Goal: Task Accomplishment & Management: Manage account settings

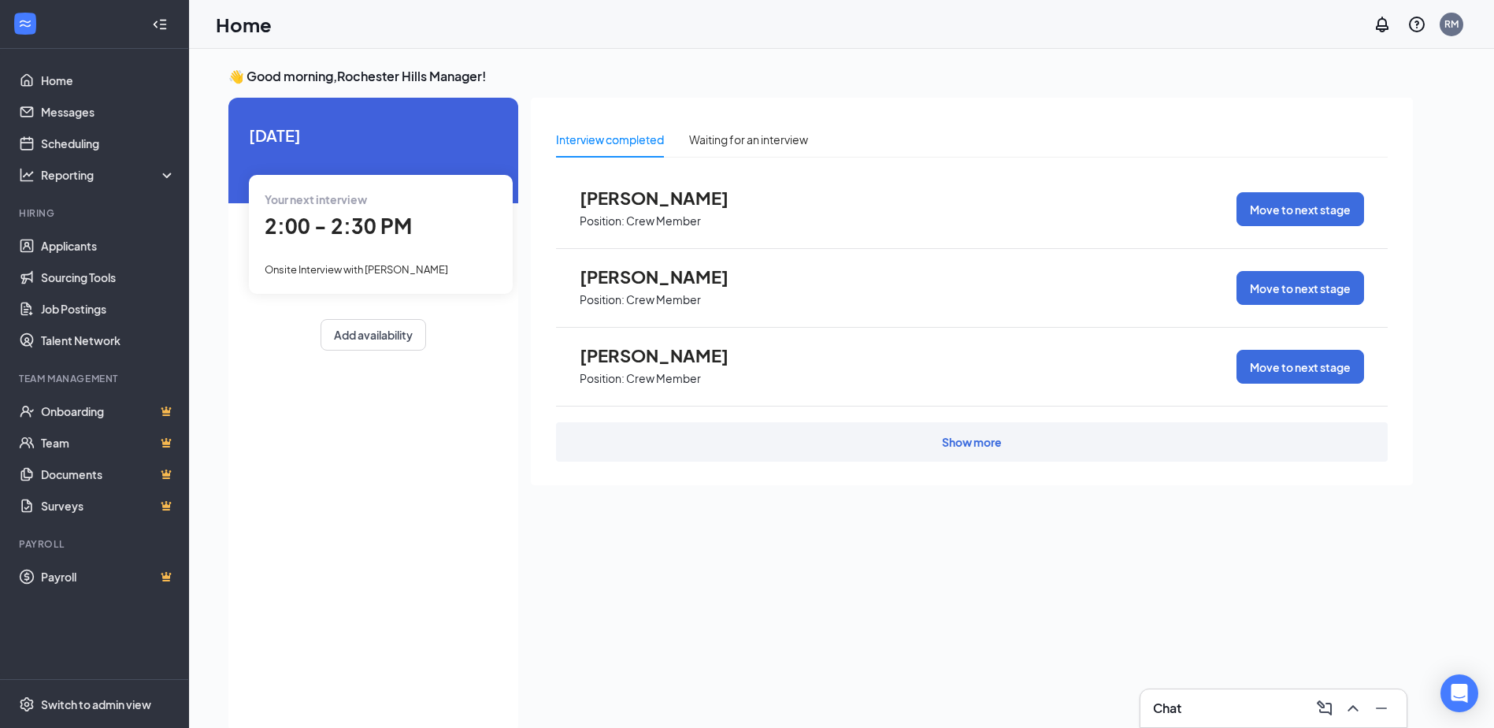
click at [321, 232] on span "2:00 - 2:30 PM" at bounding box center [338, 226] width 147 height 26
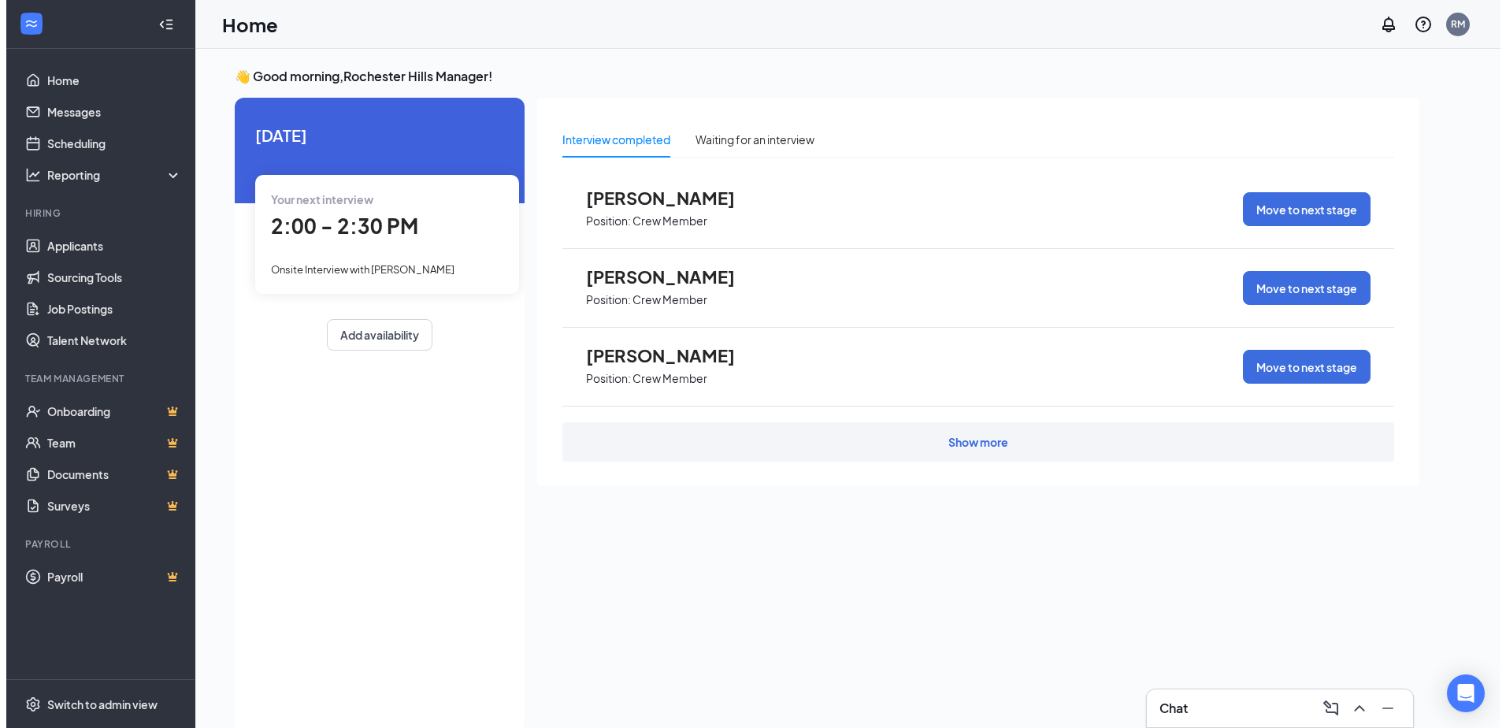
scroll to position [6, 0]
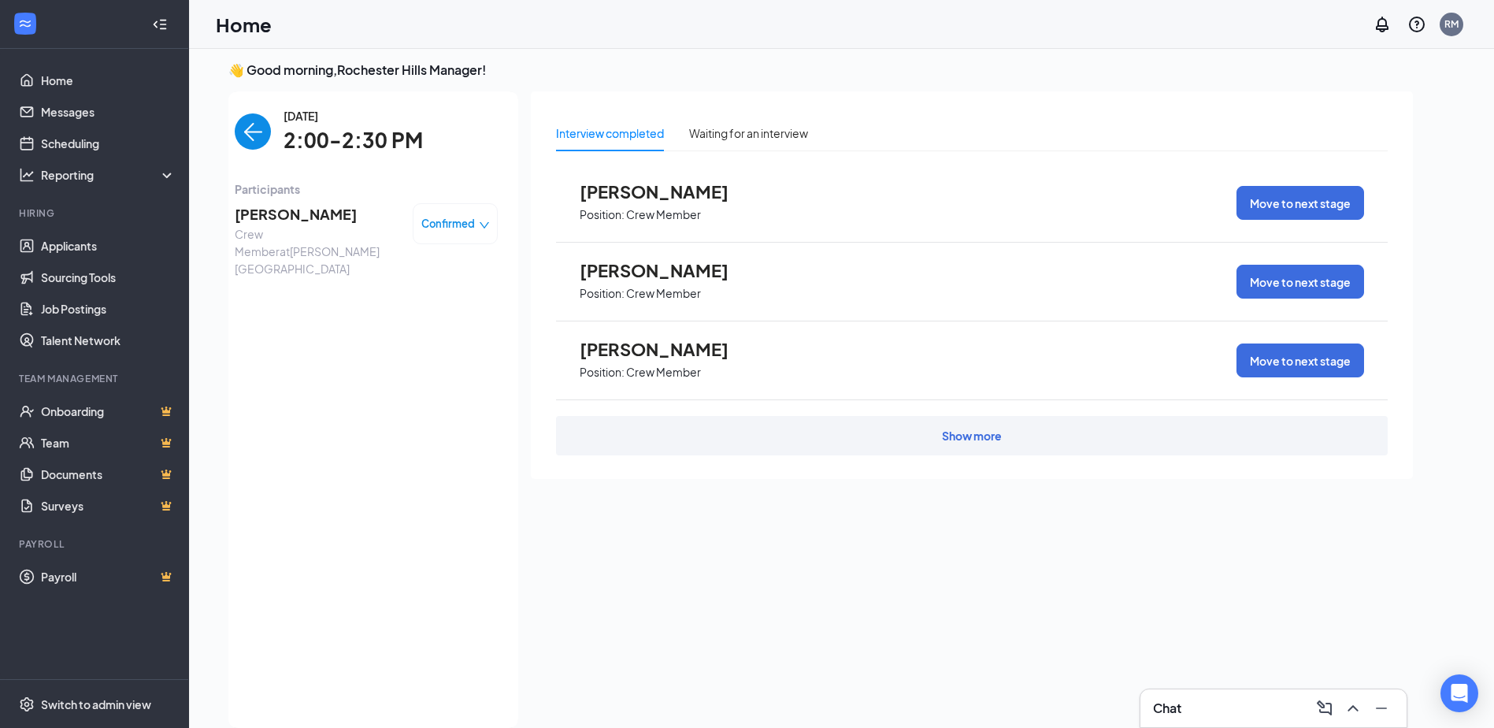
click at [313, 221] on span "[PERSON_NAME]" at bounding box center [317, 214] width 165 height 22
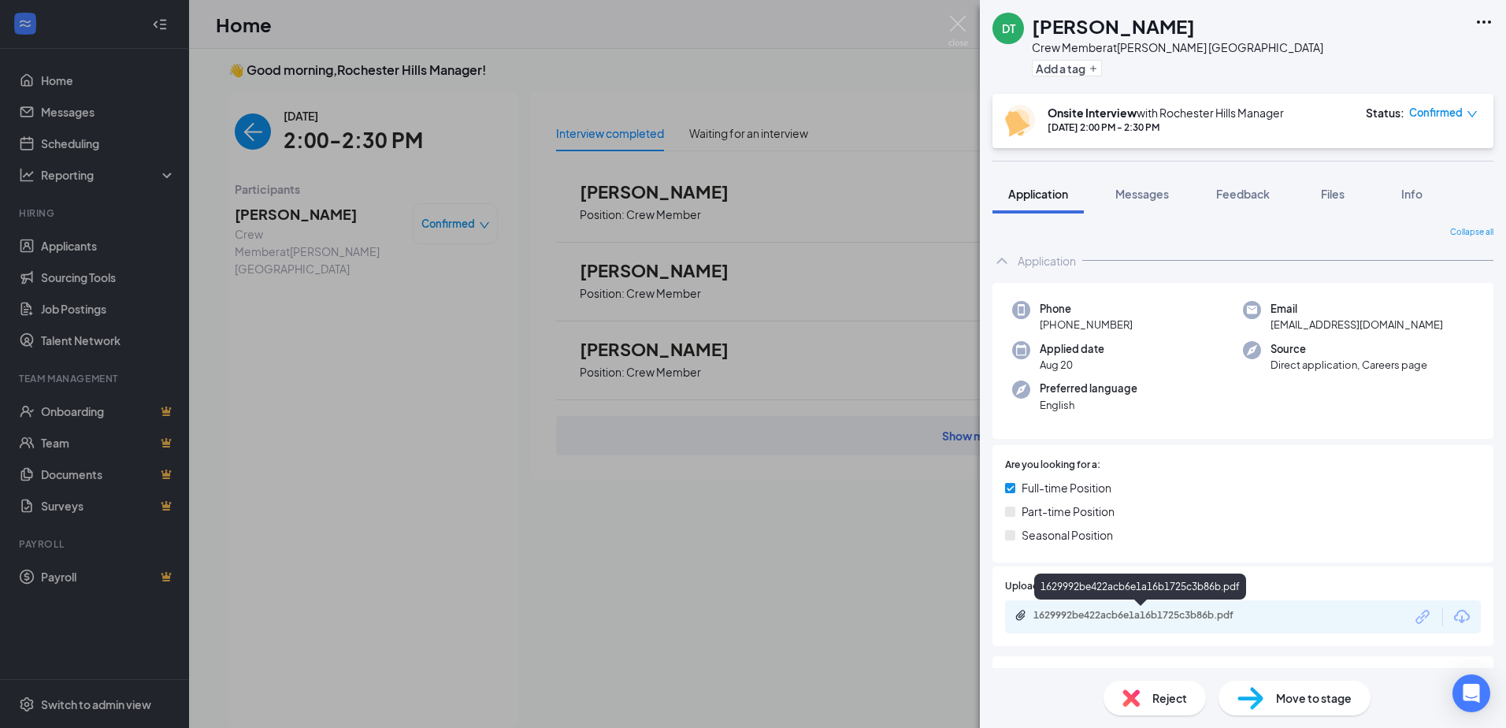
click at [1210, 609] on div "1629992be422acb6e1a16b1725c3b86b.pdf" at bounding box center [1143, 615] width 221 height 13
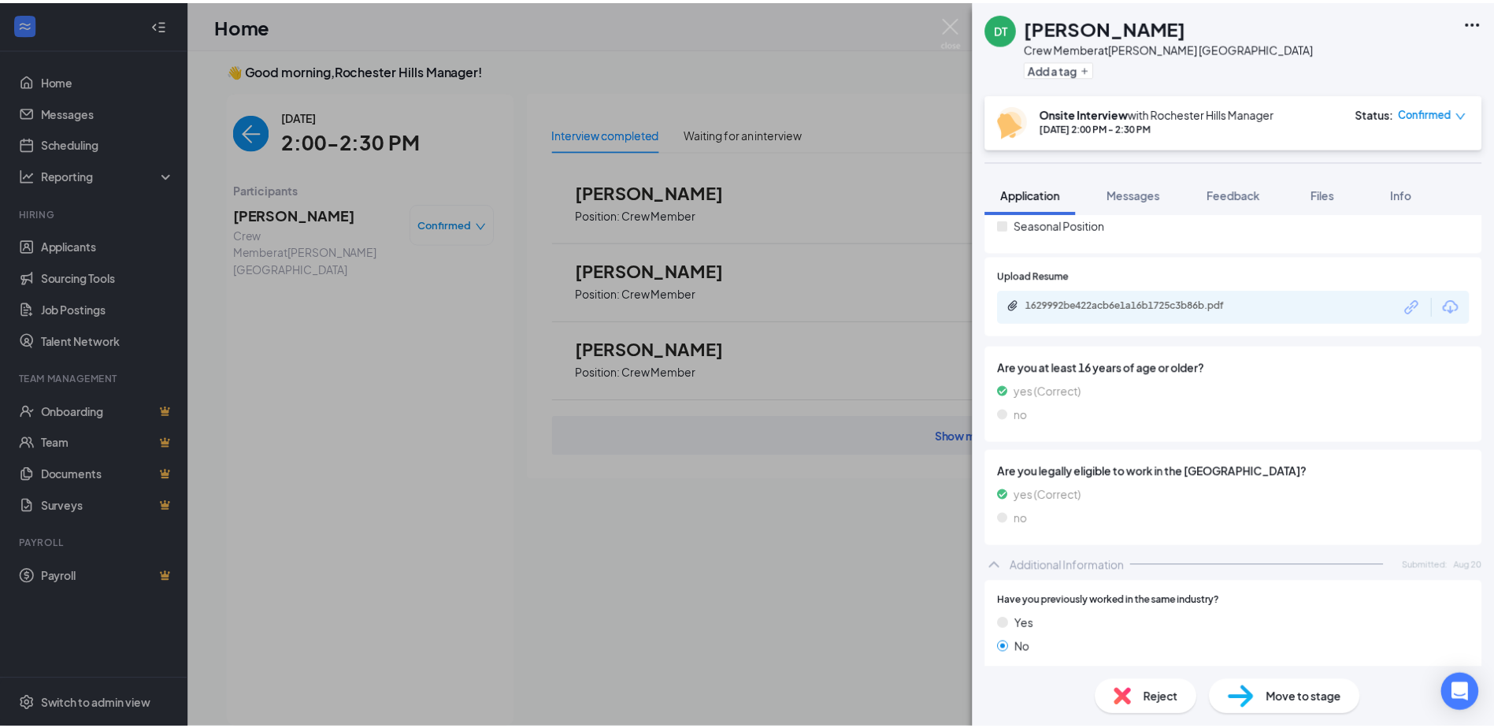
scroll to position [315, 0]
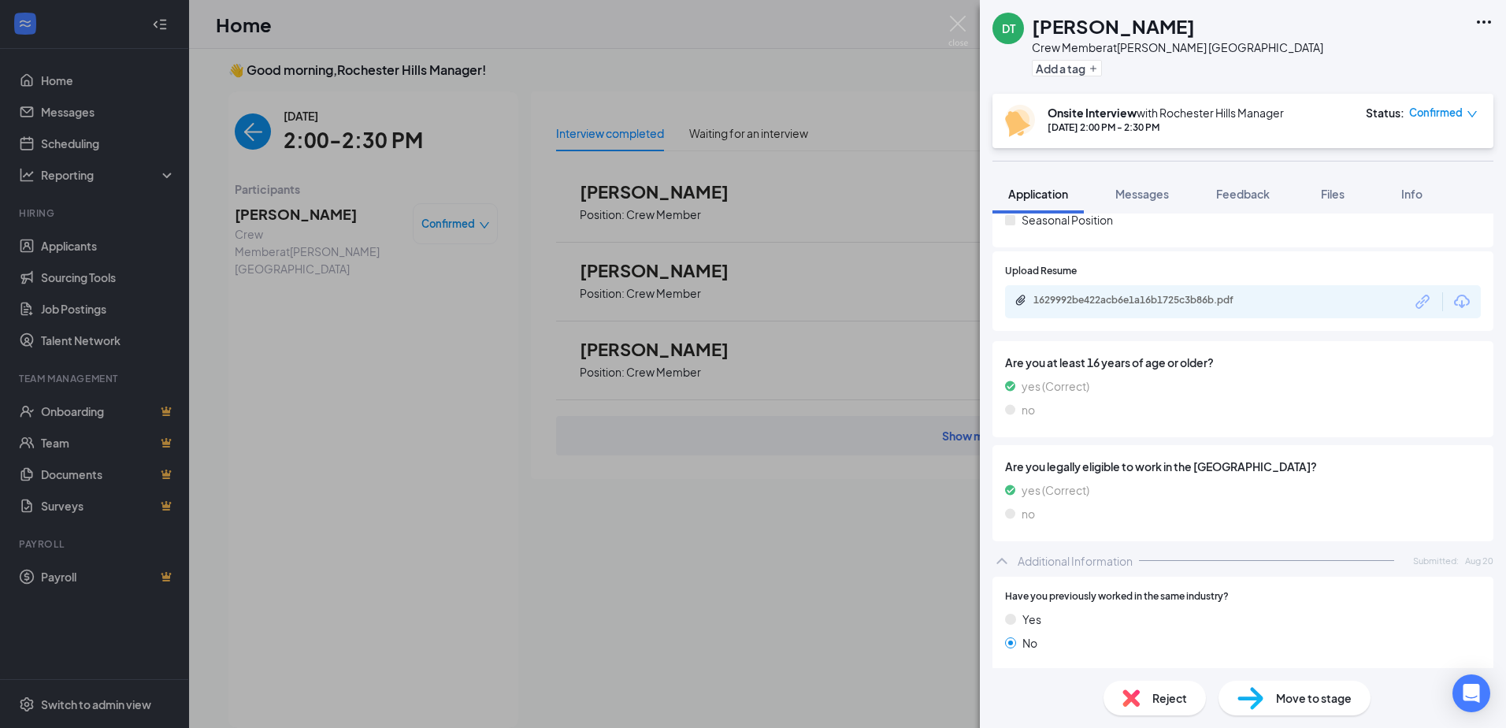
click at [1182, 703] on span "Reject" at bounding box center [1169, 697] width 35 height 17
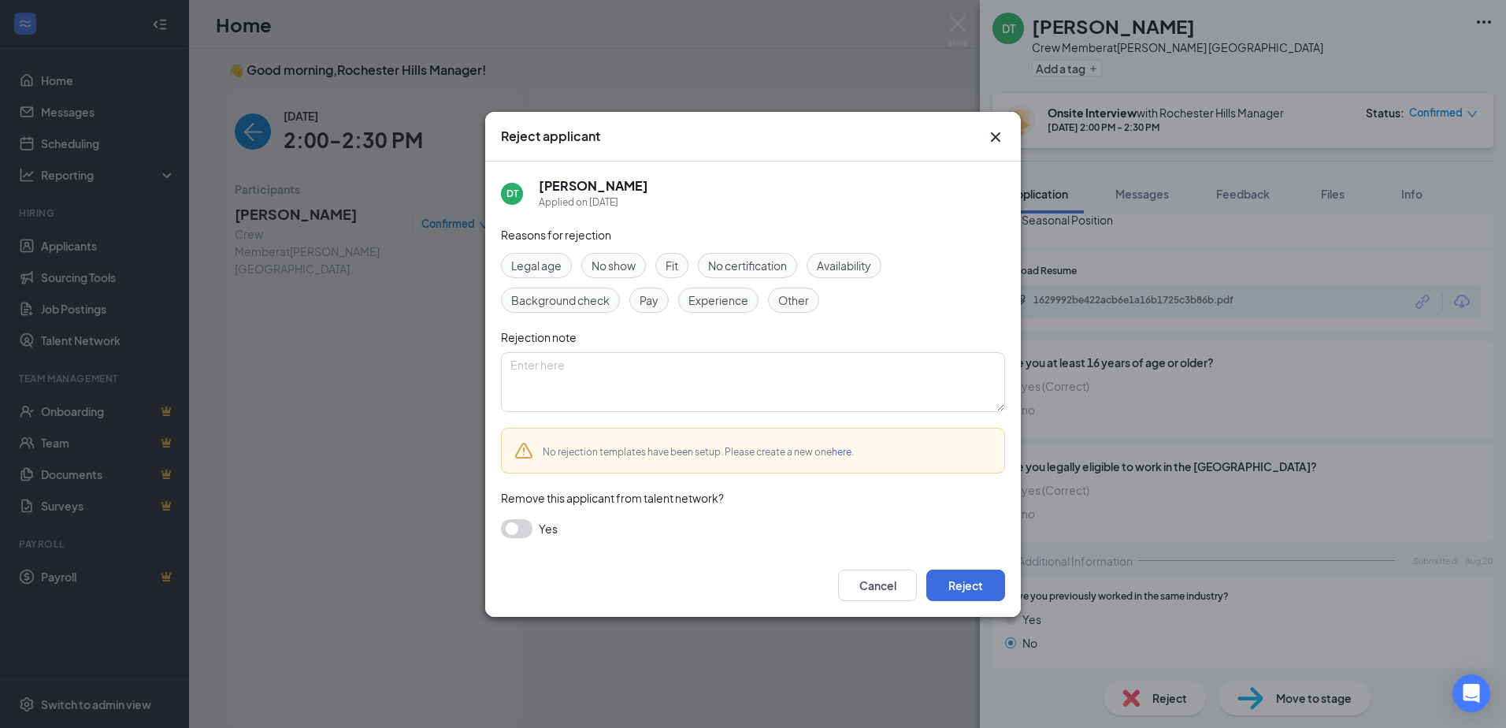
click at [606, 257] on span "No show" at bounding box center [614, 265] width 44 height 17
click at [971, 594] on button "Reject" at bounding box center [965, 586] width 79 height 32
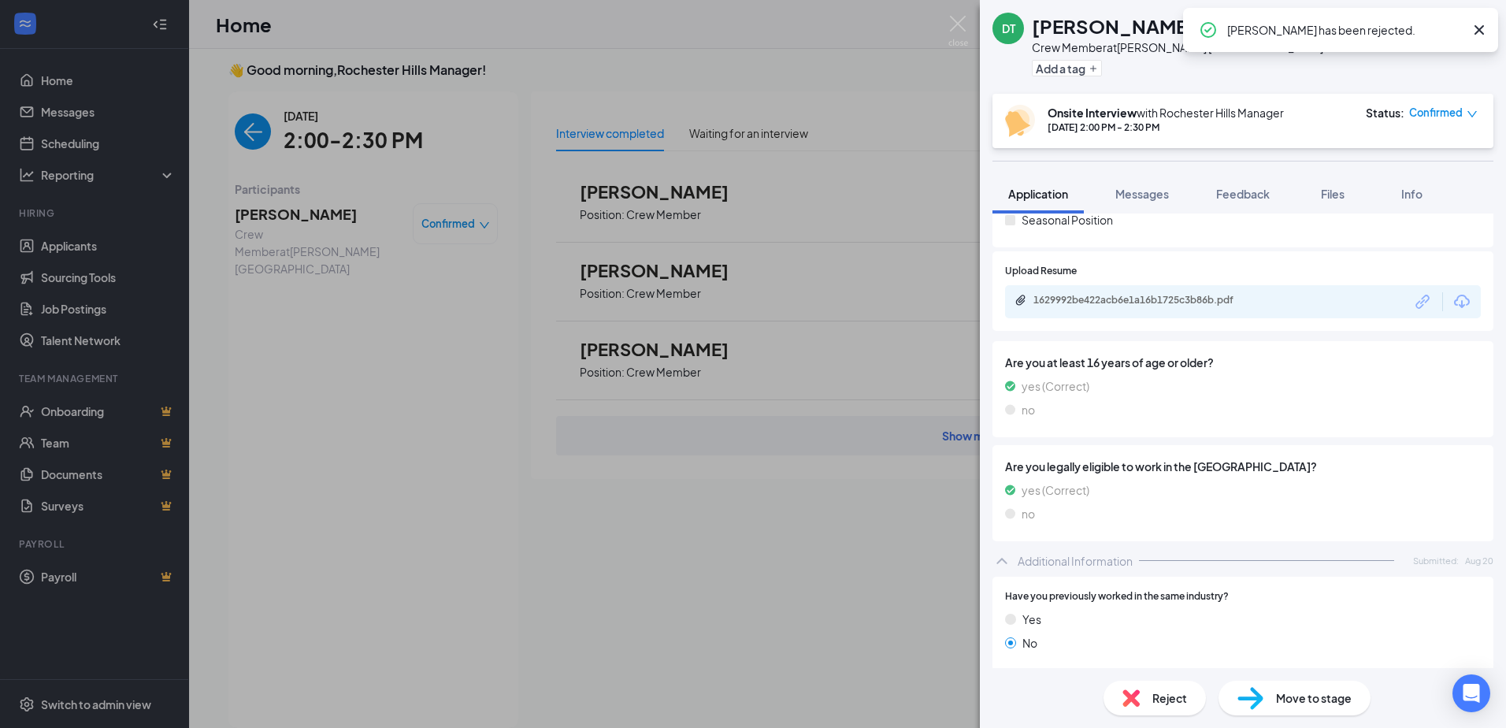
click at [885, 43] on div "DT [PERSON_NAME] Crew Member at [GEOGRAPHIC_DATA][PERSON_NAME] [GEOGRAPHIC_DATA…" at bounding box center [753, 364] width 1506 height 728
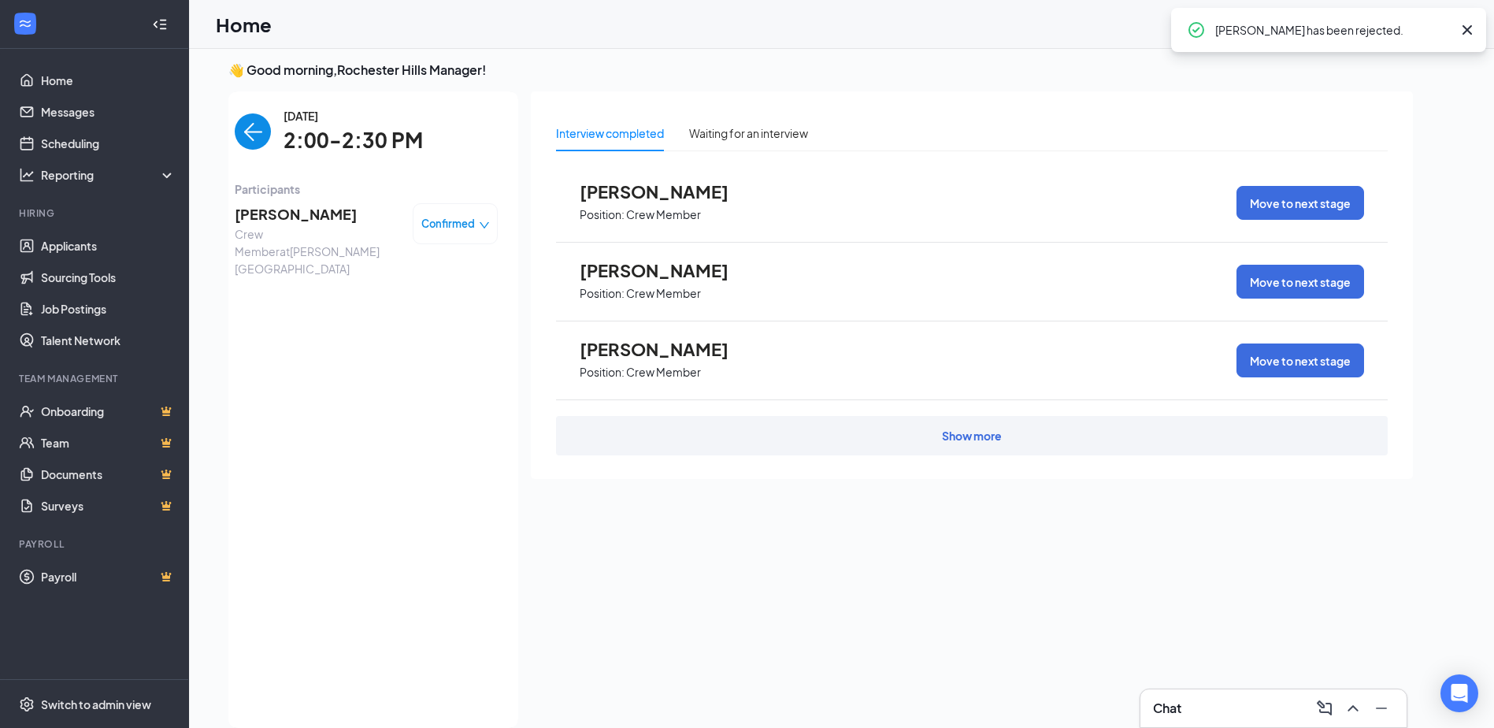
click at [1471, 32] on icon "Cross" at bounding box center [1467, 29] width 19 height 19
